Goal: Task Accomplishment & Management: Use online tool/utility

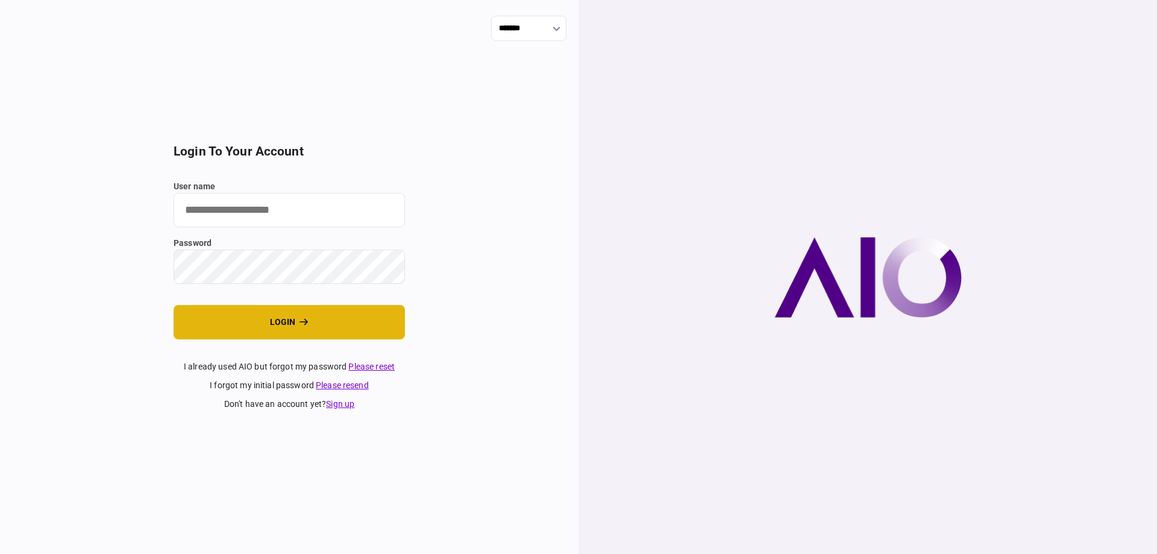
type input "*******"
click at [347, 325] on button "login" at bounding box center [288, 322] width 231 height 34
